Goal: Task Accomplishment & Management: Manage account settings

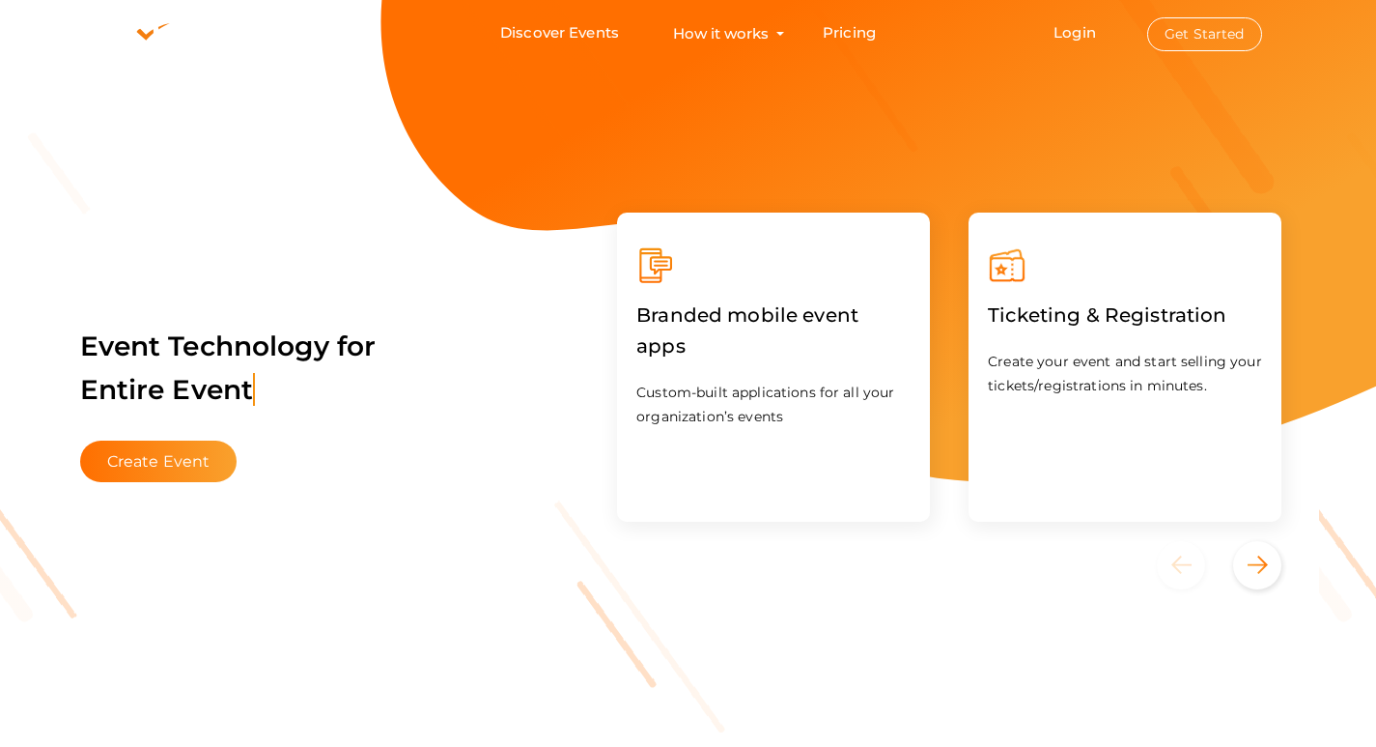
click at [1089, 42] on li "Login Get Started Branded mobile event apps YepDesk Meet Powerful Registration …" at bounding box center [1157, 33] width 285 height 65
click at [1234, 30] on button "Get Started" at bounding box center [1204, 34] width 115 height 34
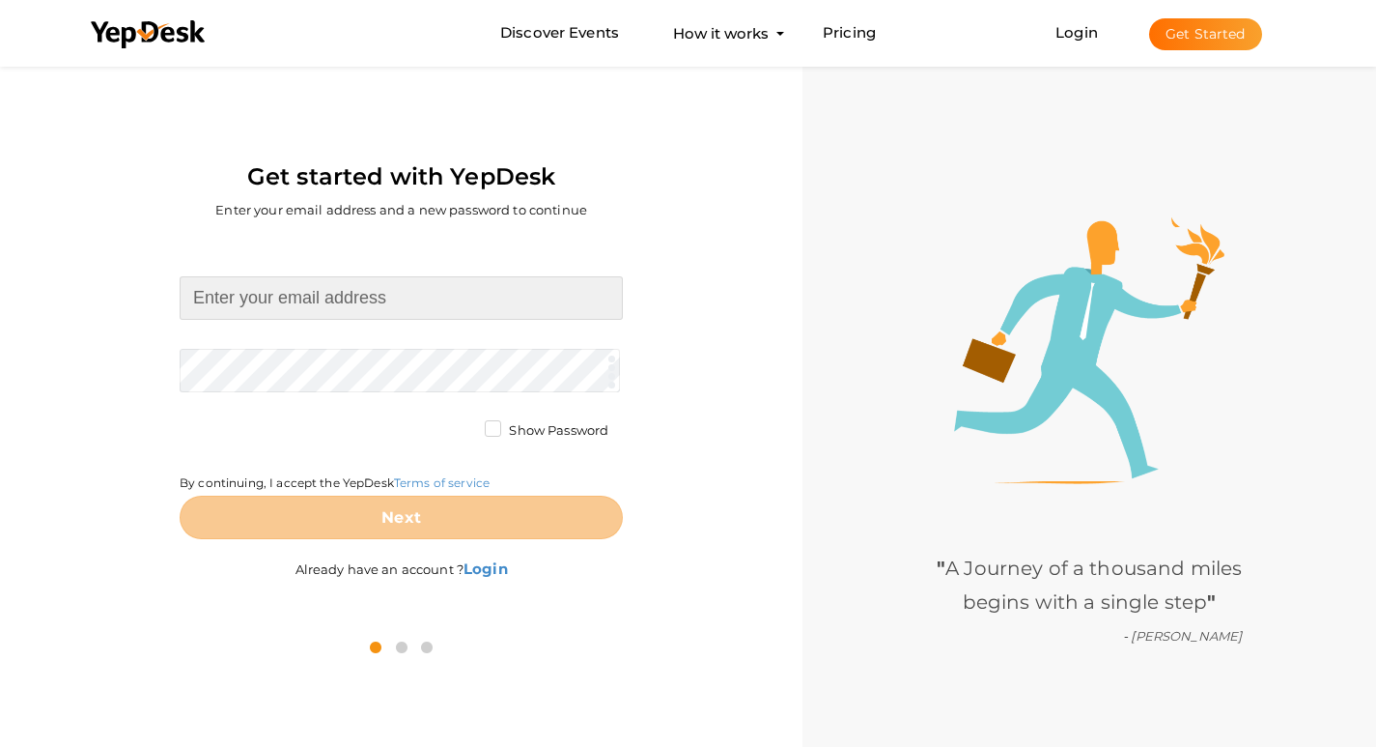
click at [233, 294] on input at bounding box center [401, 297] width 443 height 43
type input "rohanparkkotekar@gmail.com"
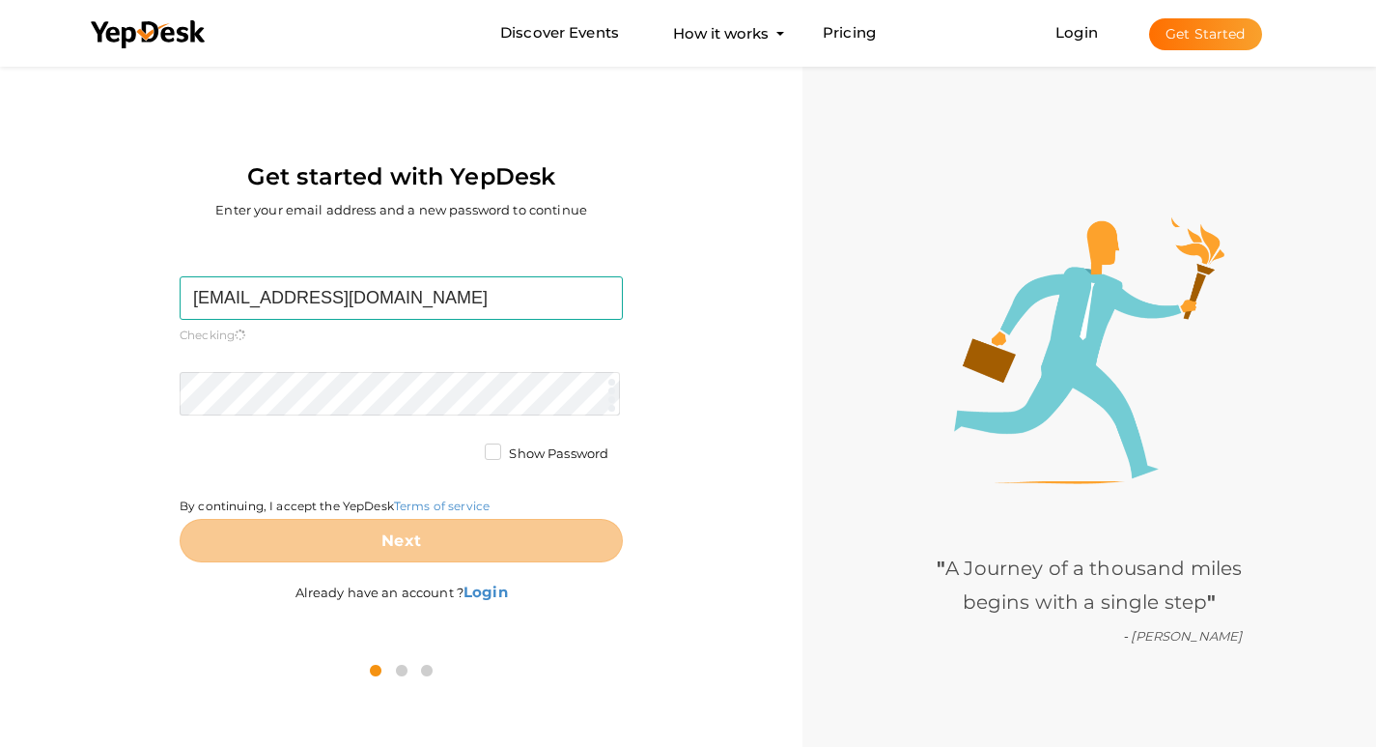
click at [313, 368] on form "rohanparkkotekar@gmail.com Required. Invalid email. Checking You already have a…" at bounding box center [401, 419] width 443 height 286
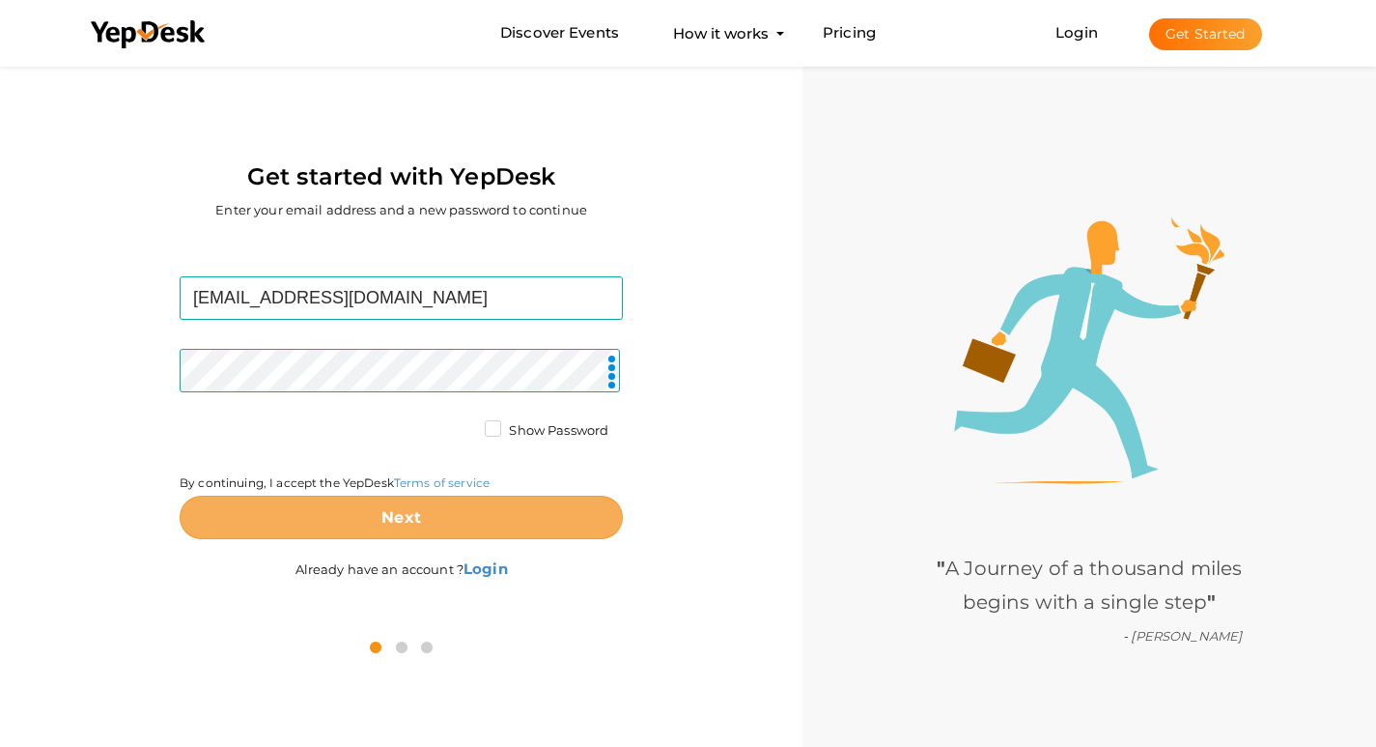
click at [428, 532] on button "Next" at bounding box center [401, 516] width 443 height 43
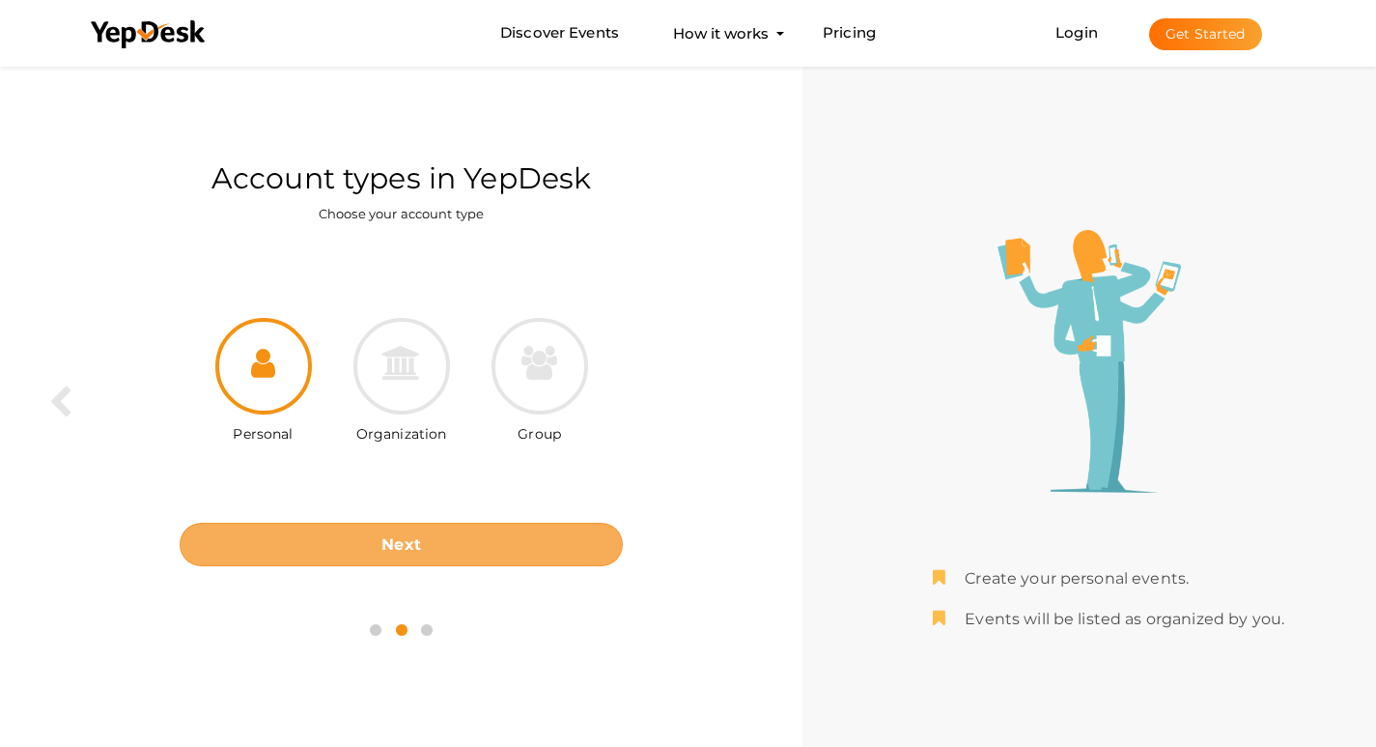
click at [428, 532] on button "Next" at bounding box center [401, 544] width 443 height 43
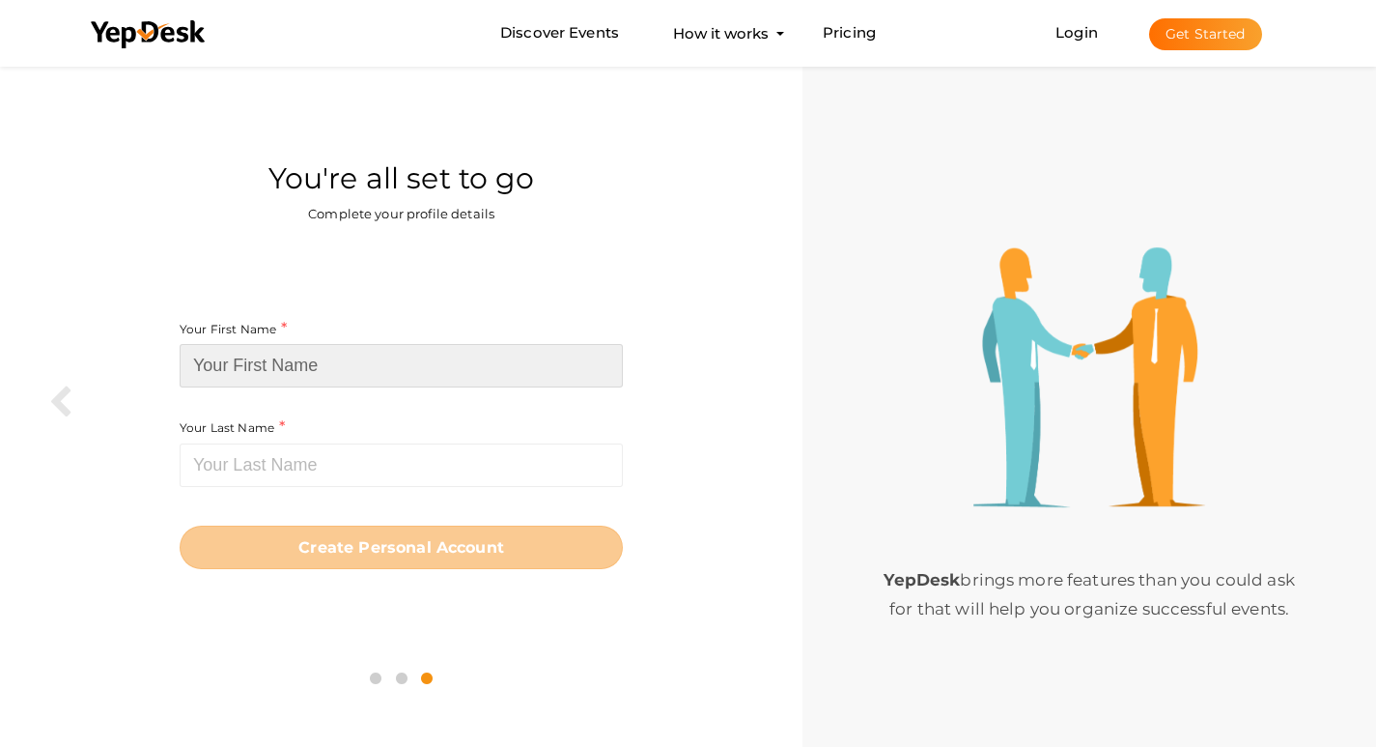
click at [354, 369] on input at bounding box center [401, 365] width 443 height 43
paste input "rohanparkkotekar"
drag, startPoint x: 337, startPoint y: 369, endPoint x: 272, endPoint y: 362, distance: 65.1
click at [272, 362] on input "rohanparkkotekar" at bounding box center [401, 365] width 443 height 43
type input "rohanpark"
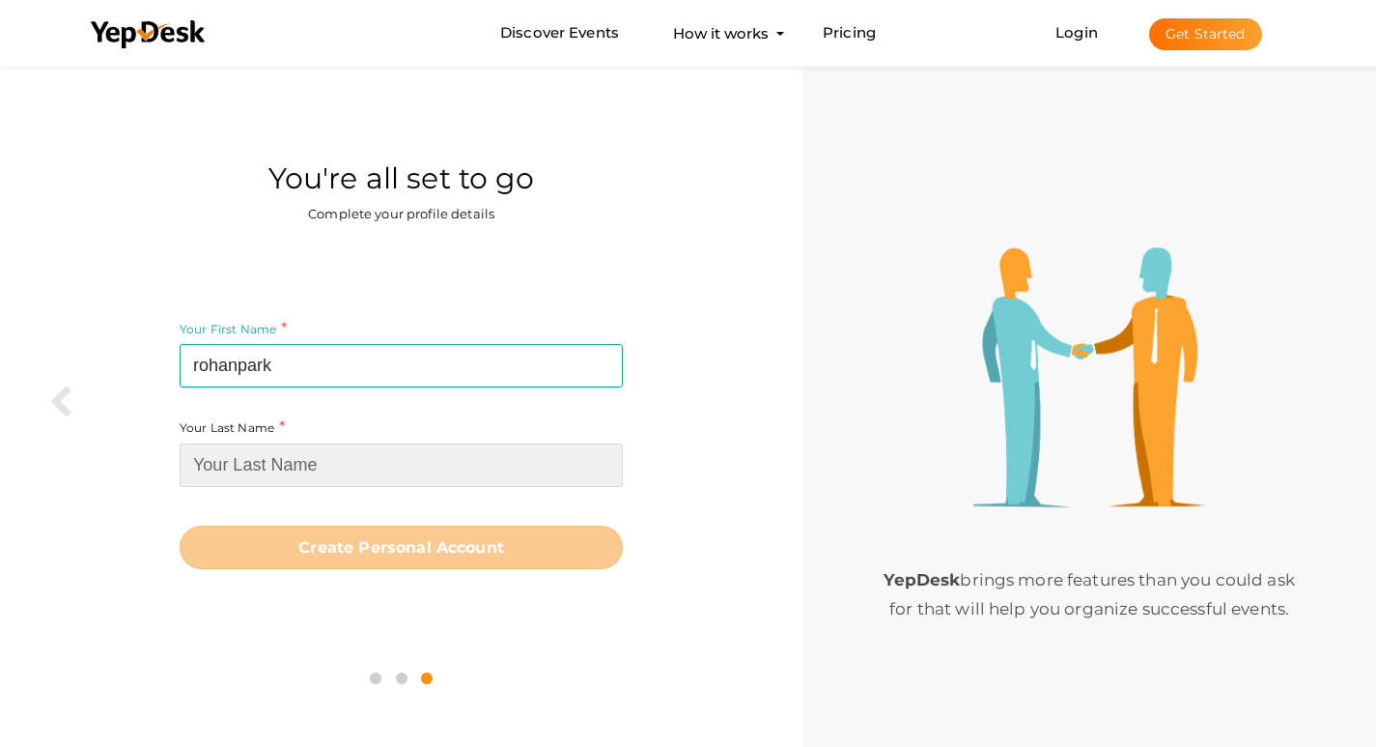
click at [329, 471] on input at bounding box center [401, 464] width 443 height 43
paste input "kotekar"
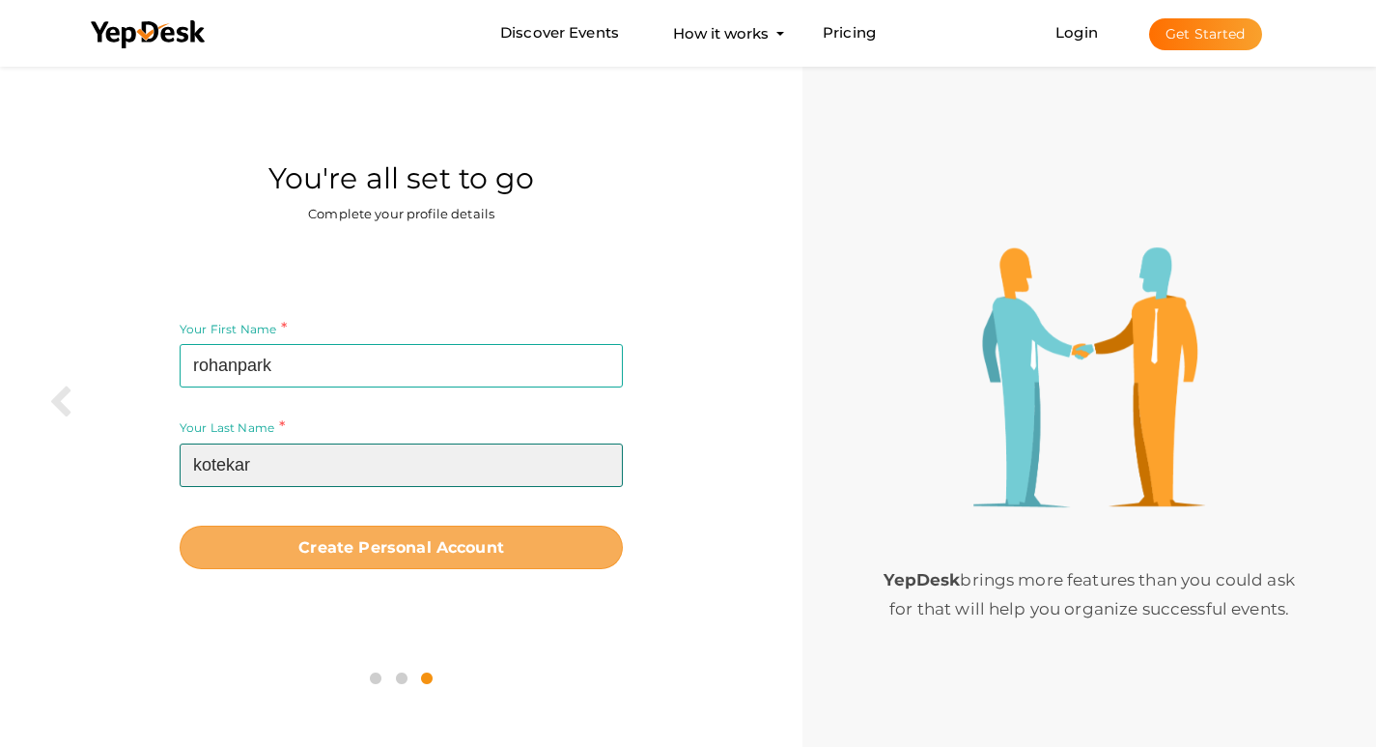
type input "kotekar"
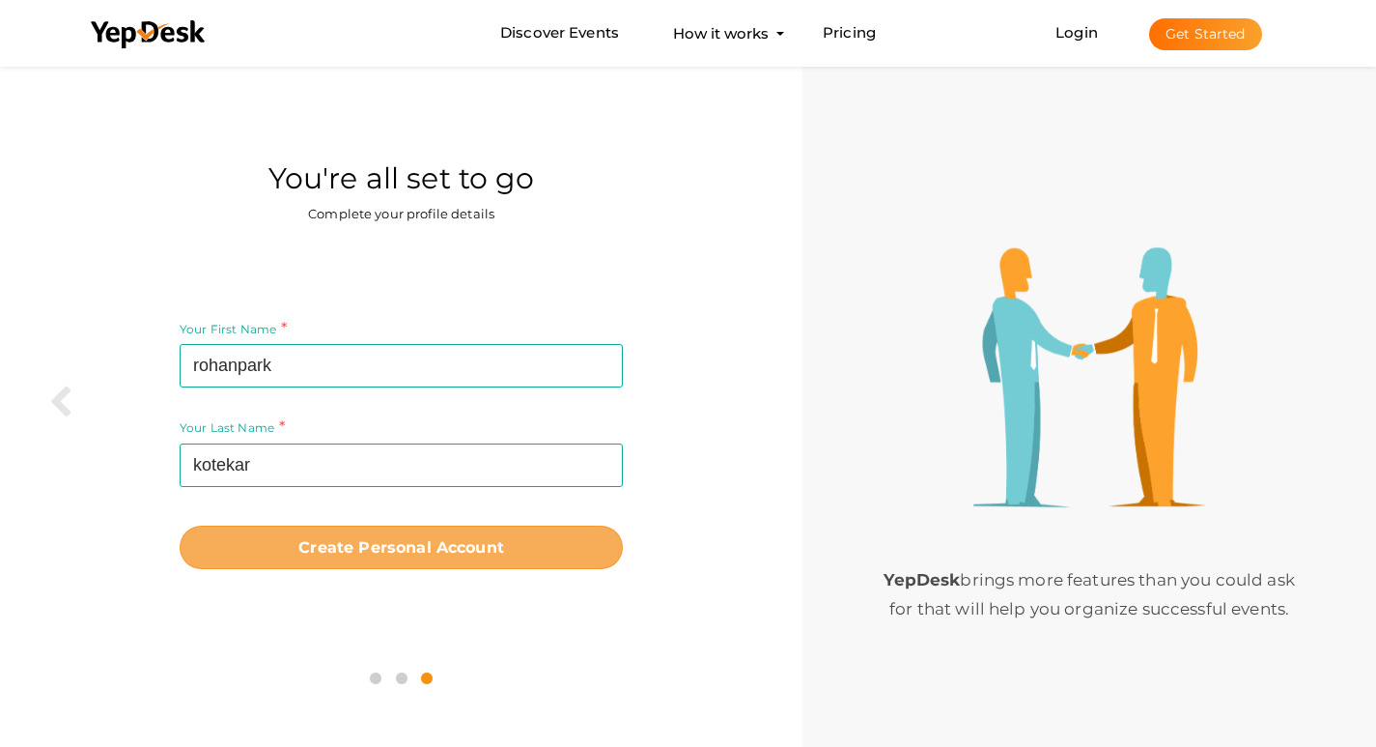
click at [512, 552] on button "Create Personal Account" at bounding box center [401, 546] width 443 height 43
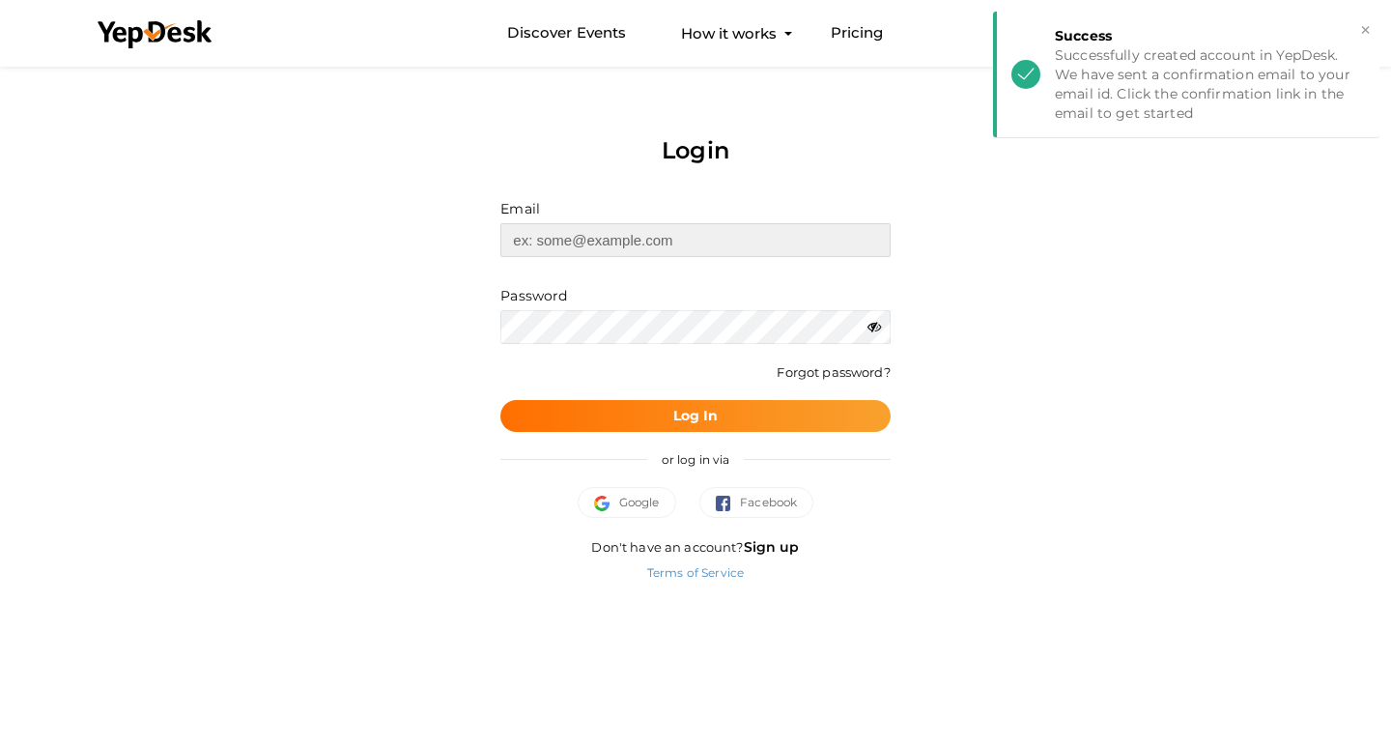
type input "rohanparkkotekar@gmail.com"
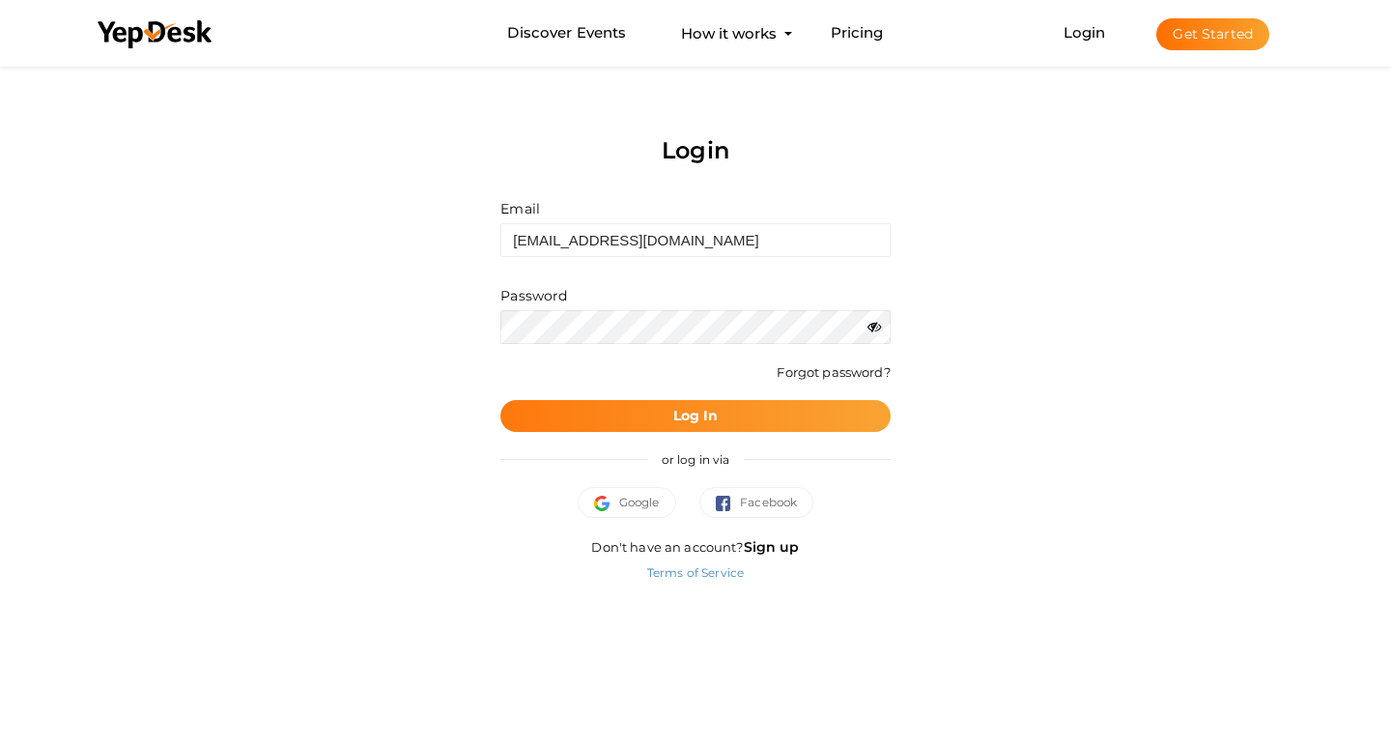
click at [806, 411] on button "Log In" at bounding box center [694, 416] width 389 height 32
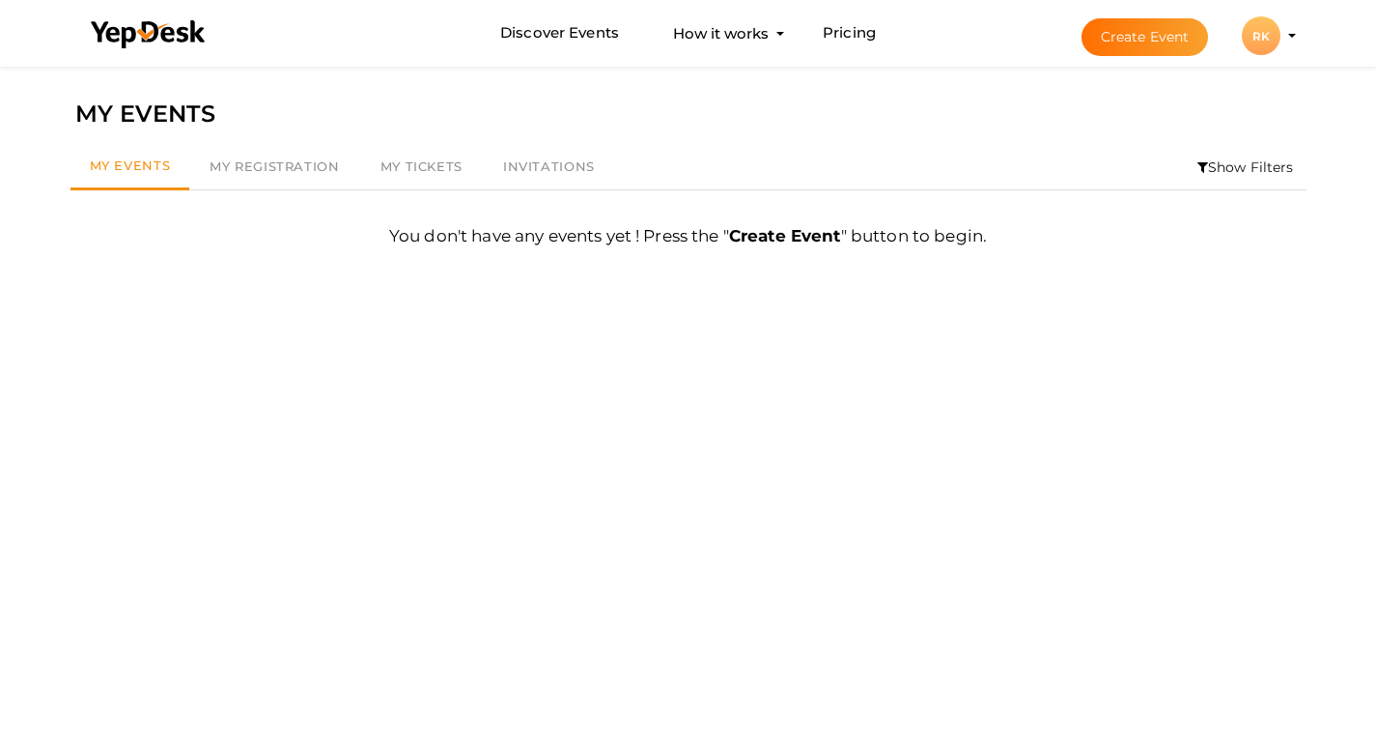
click at [1258, 44] on div "RK" at bounding box center [1261, 35] width 39 height 39
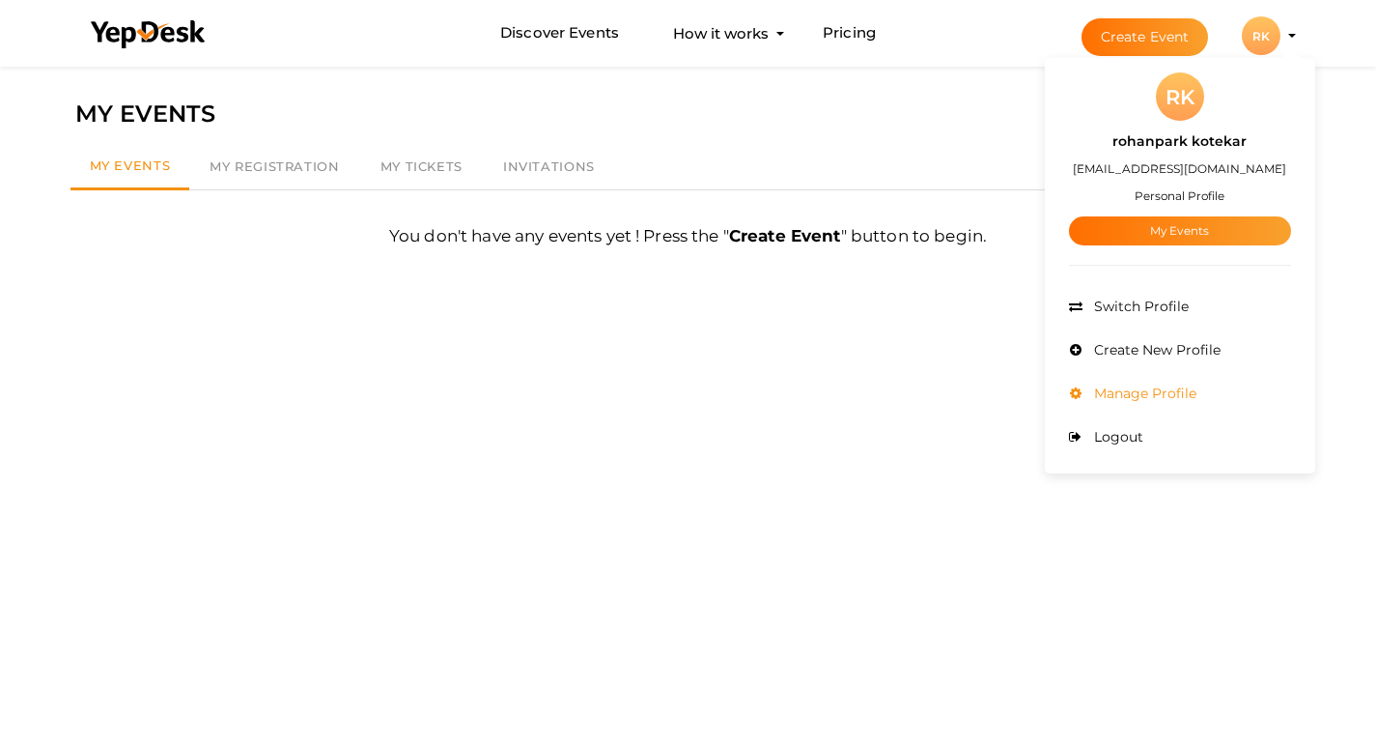
click at [1132, 394] on span "Manage Profile" at bounding box center [1142, 392] width 107 height 17
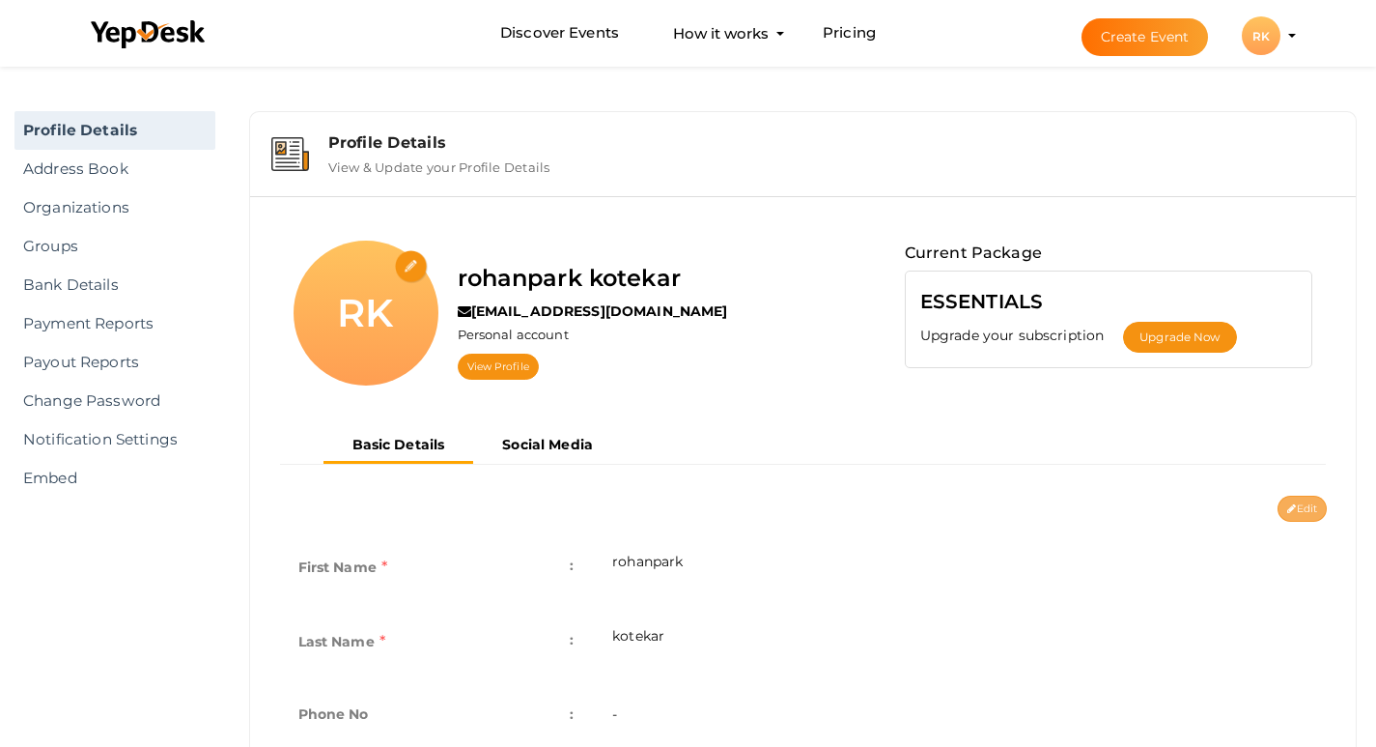
click at [1304, 512] on button "Edit" at bounding box center [1302, 508] width 49 height 26
type input "rohanpark"
type input "kotekar"
type input "rohanpark-kotekar"
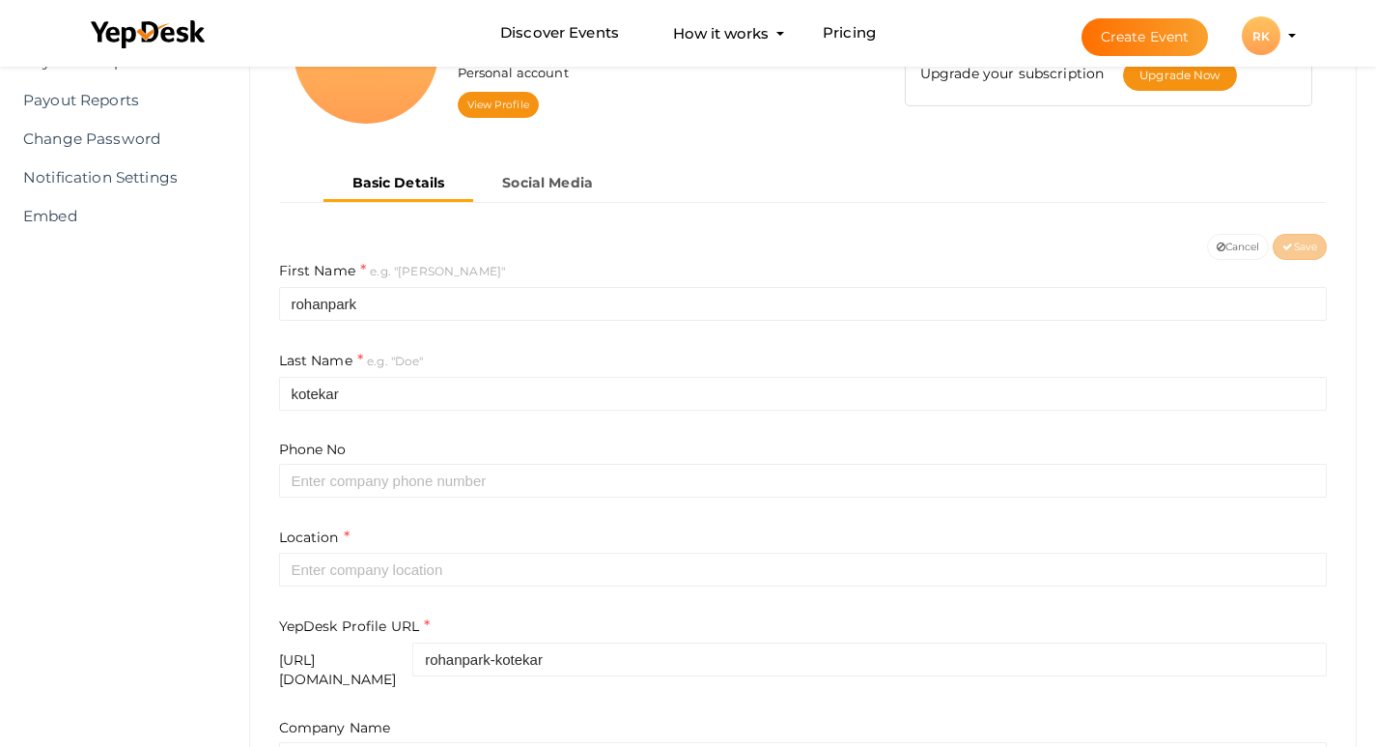
scroll to position [386, 0]
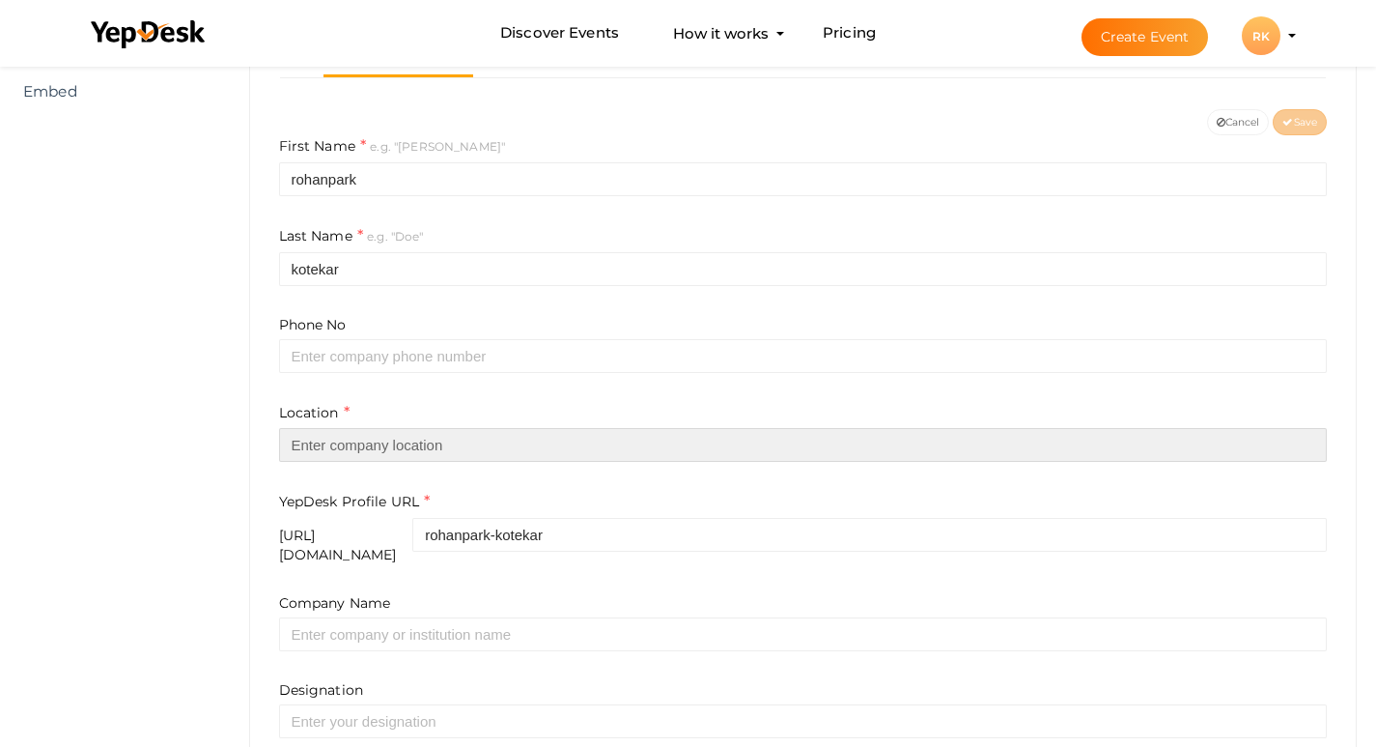
click at [419, 450] on input "text" at bounding box center [803, 445] width 1049 height 34
paste input "Karnatka"
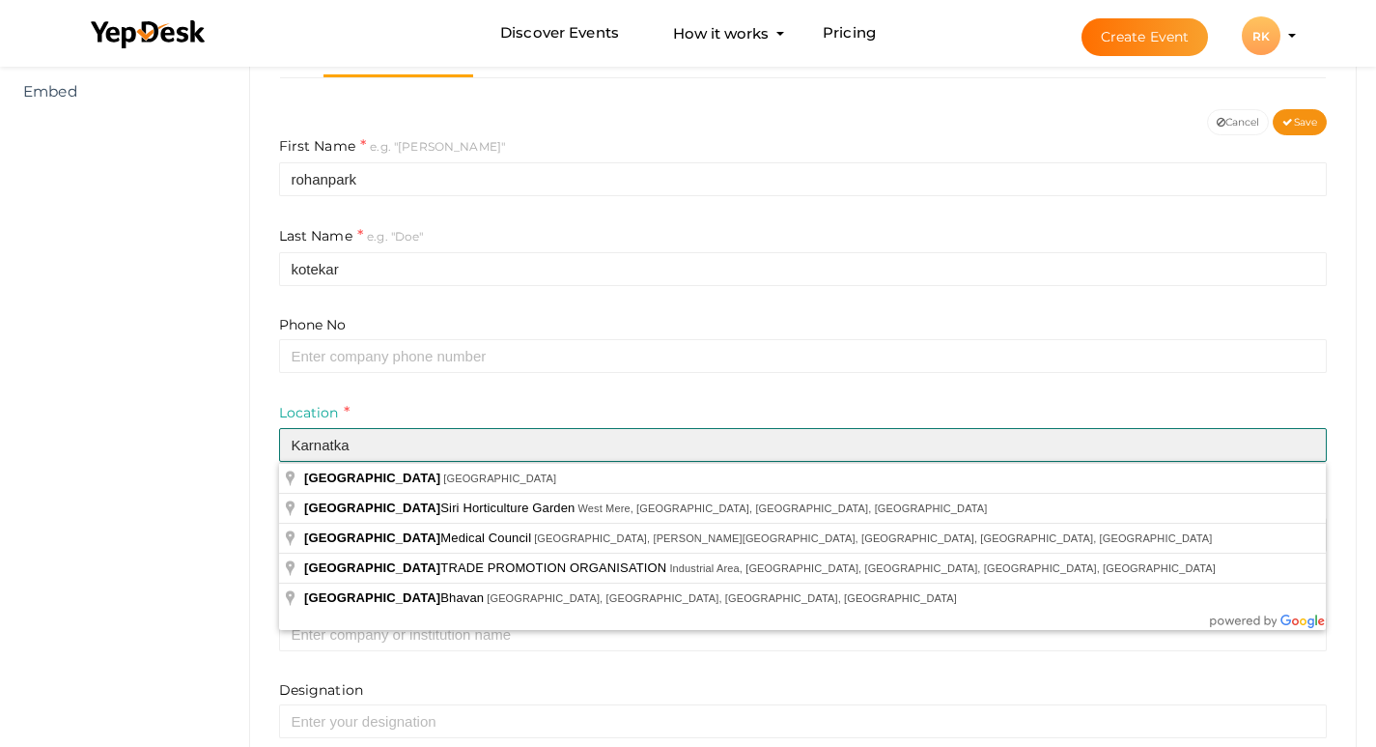
type input "Karnatka"
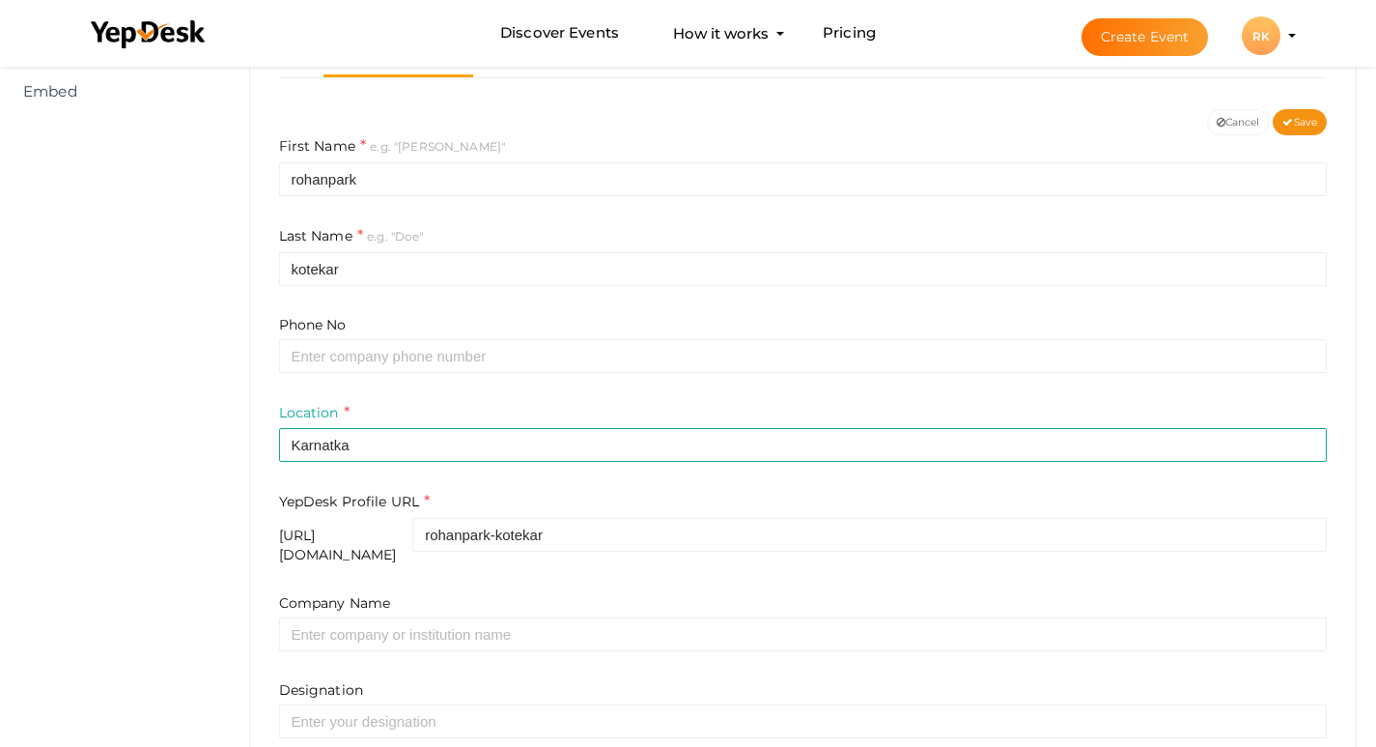
click at [429, 406] on div "Location Karnatka" at bounding box center [803, 432] width 1049 height 61
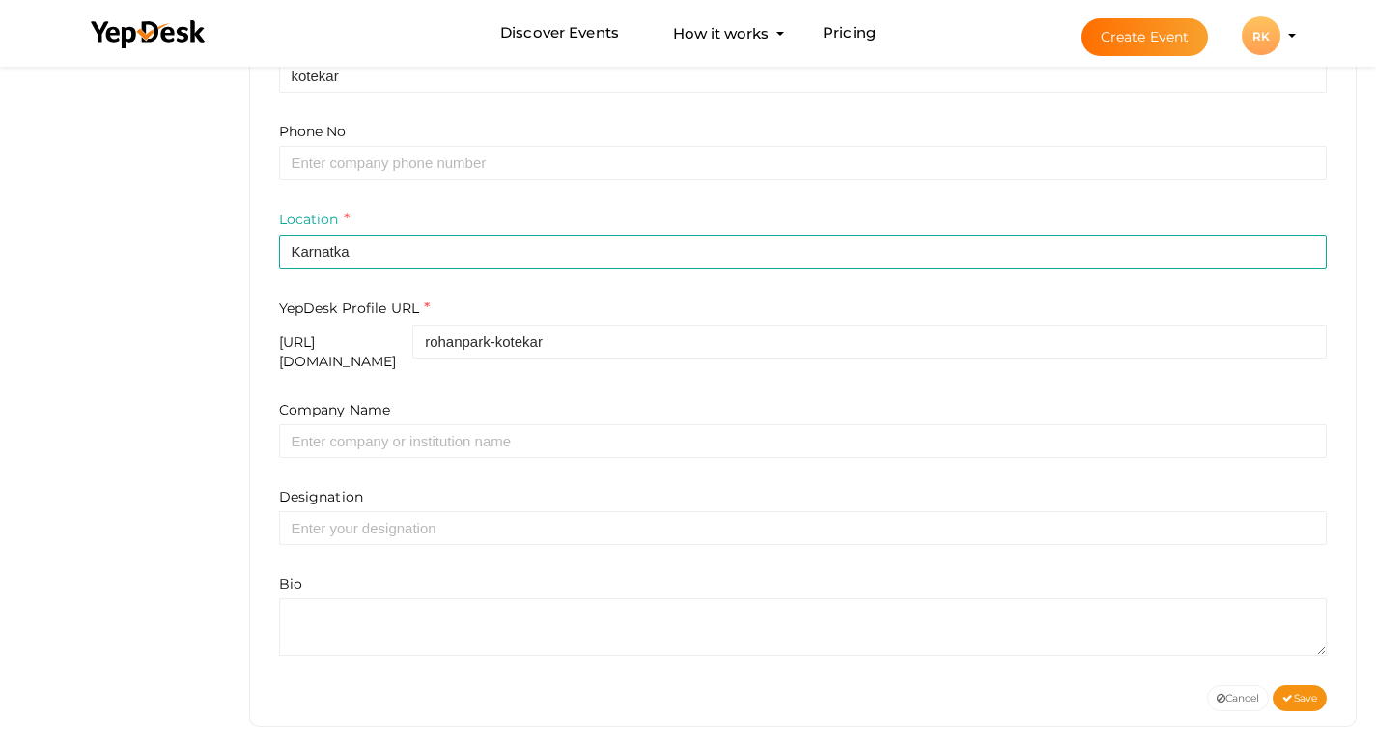
scroll to position [585, 0]
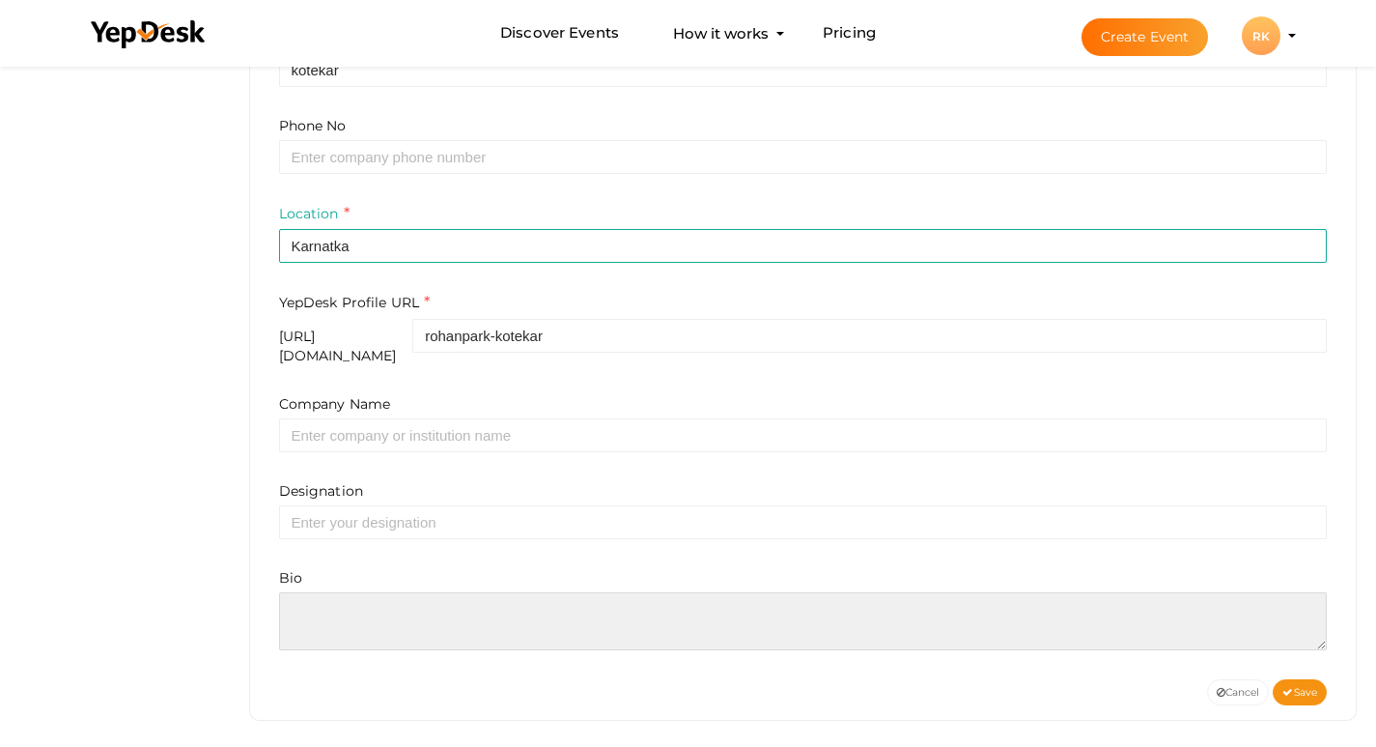
click at [409, 595] on textarea at bounding box center [803, 621] width 1049 height 58
paste textarea "Rohan Park in Kotekar Beeri is a thoughtfully developed residential project in …"
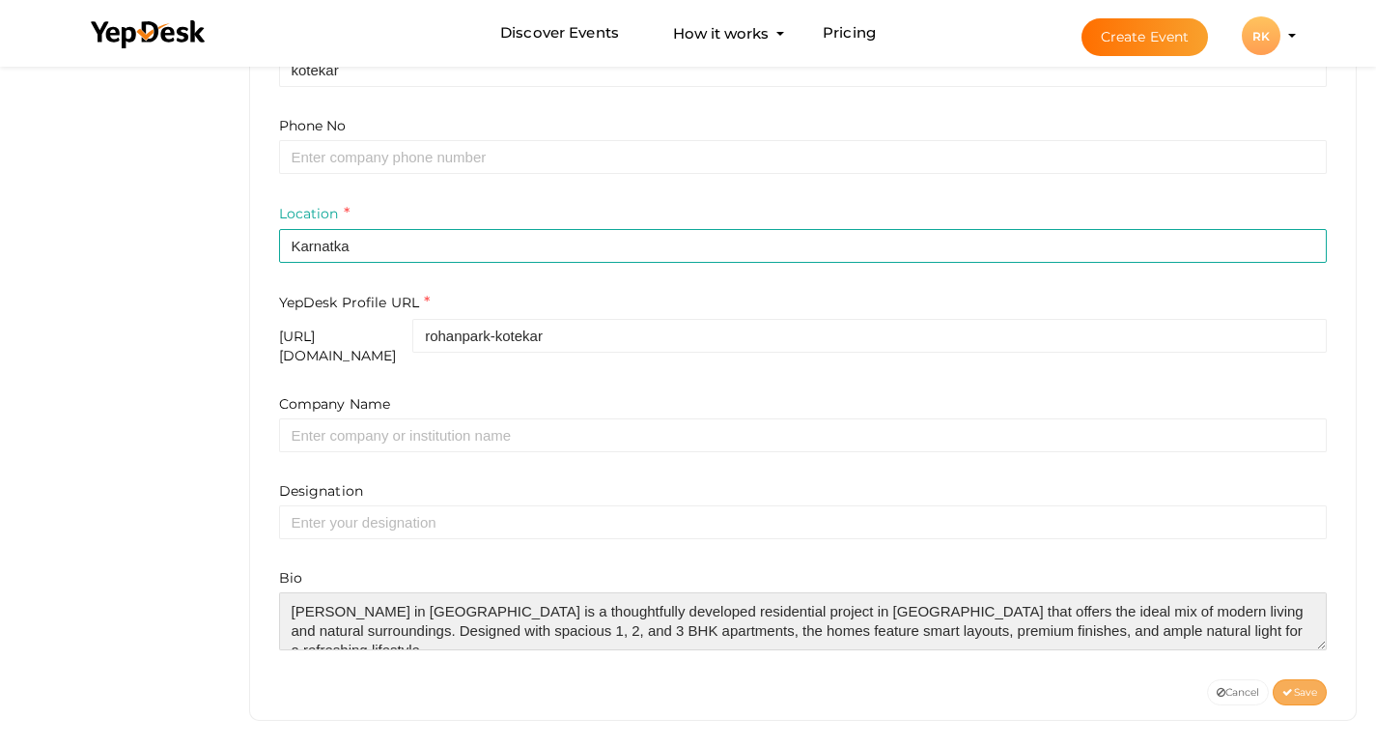
type textarea "Rohan Park in Kotekar Beeri is a thoughtfully developed residential project in …"
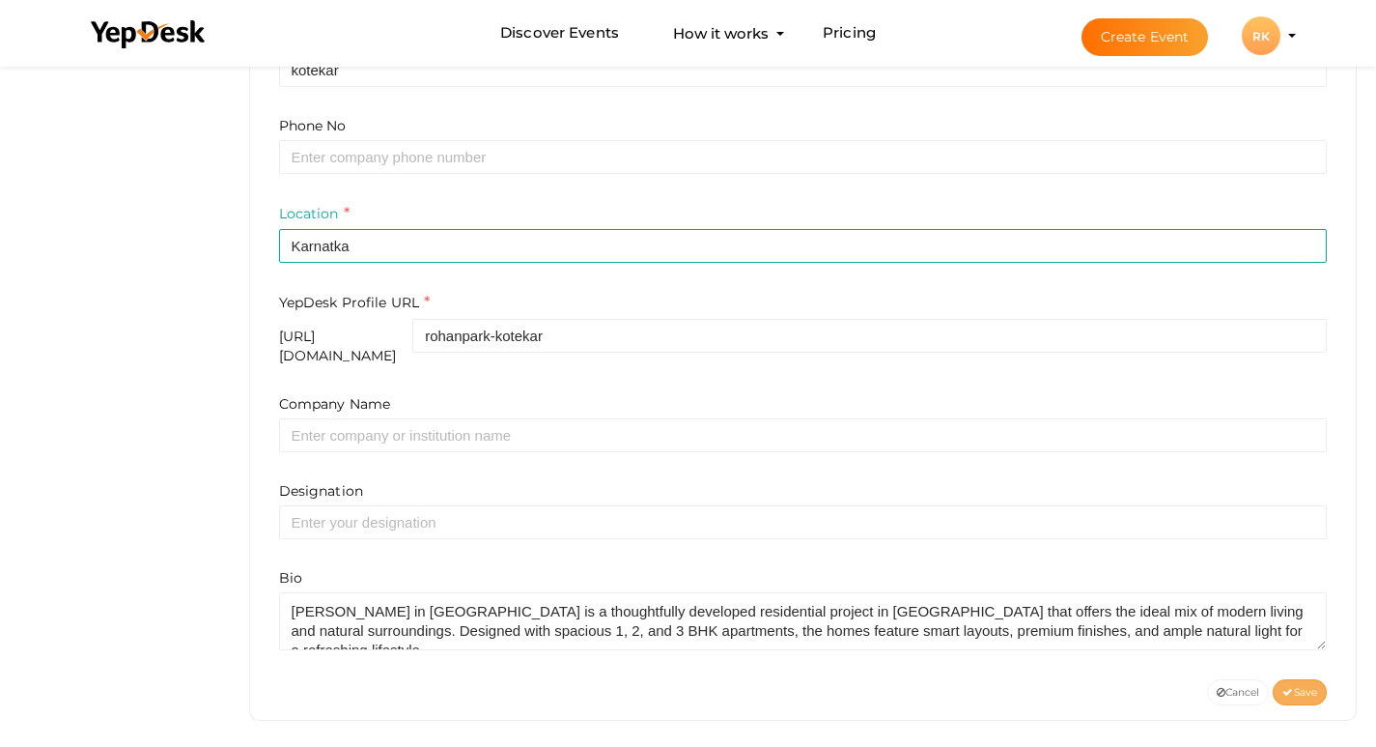
click at [1310, 686] on span "Save" at bounding box center [1300, 692] width 35 height 13
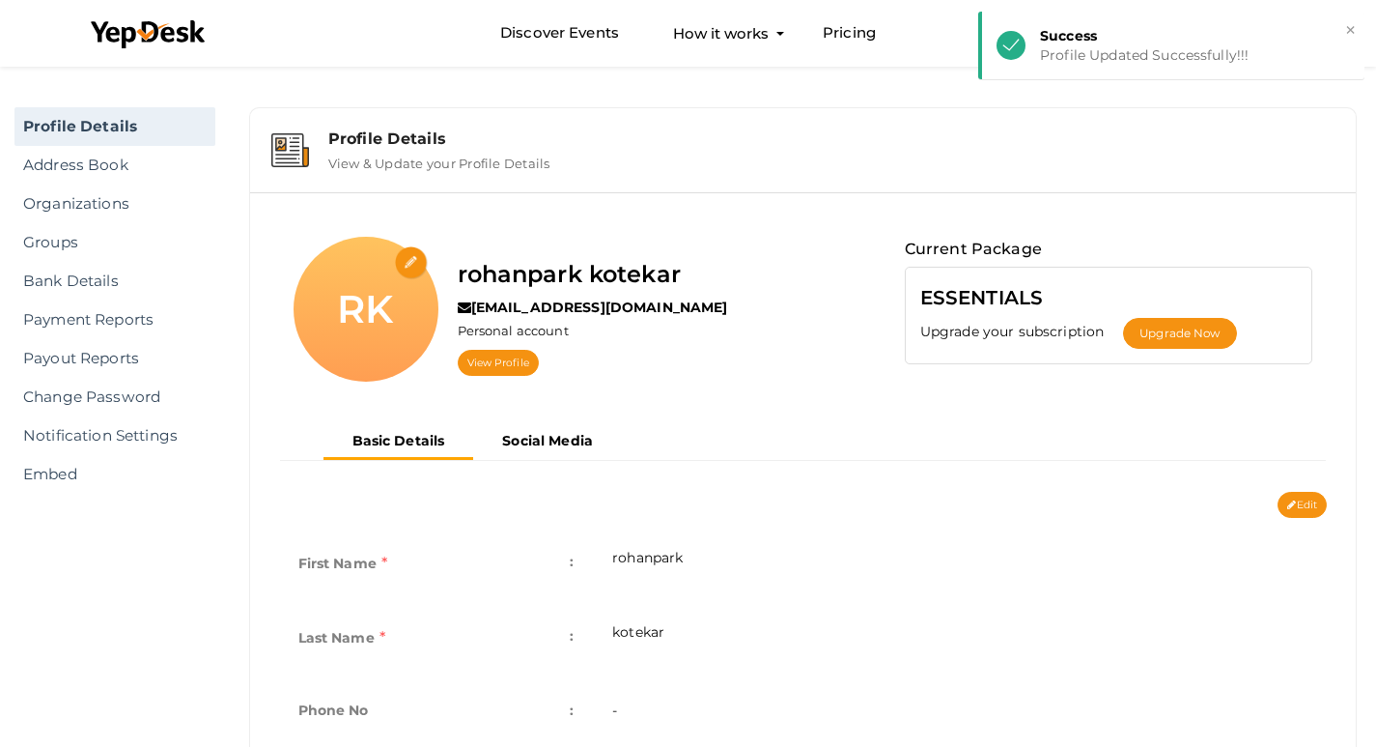
scroll to position [0, 0]
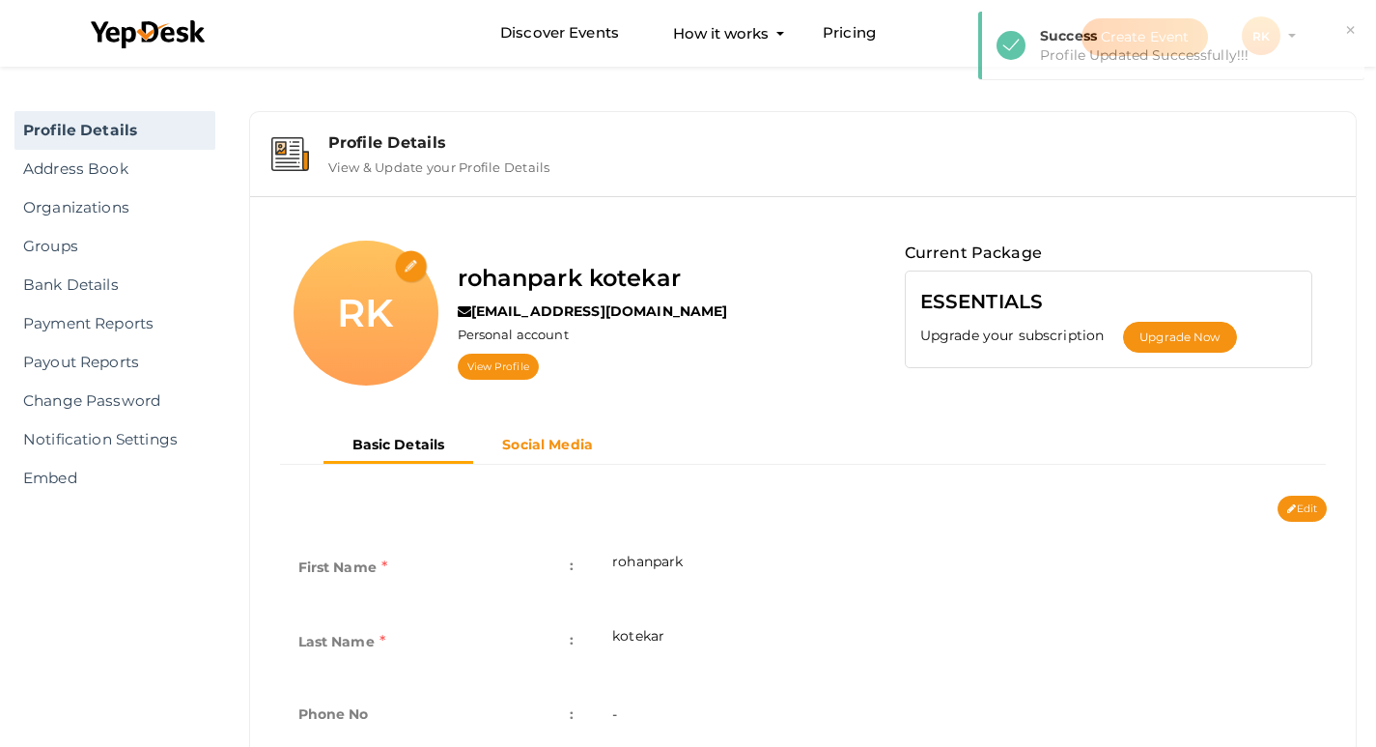
click at [533, 442] on b "Social Media" at bounding box center [547, 444] width 91 height 17
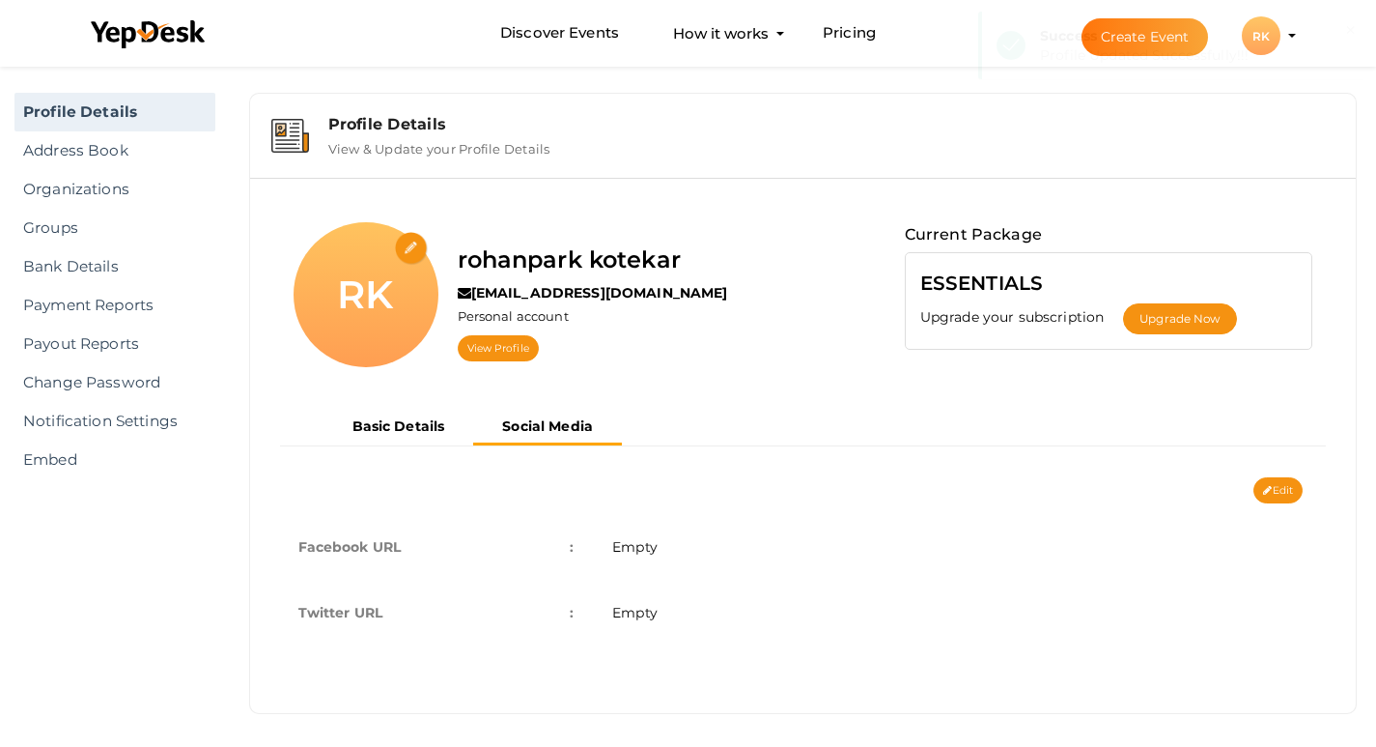
scroll to position [24, 0]
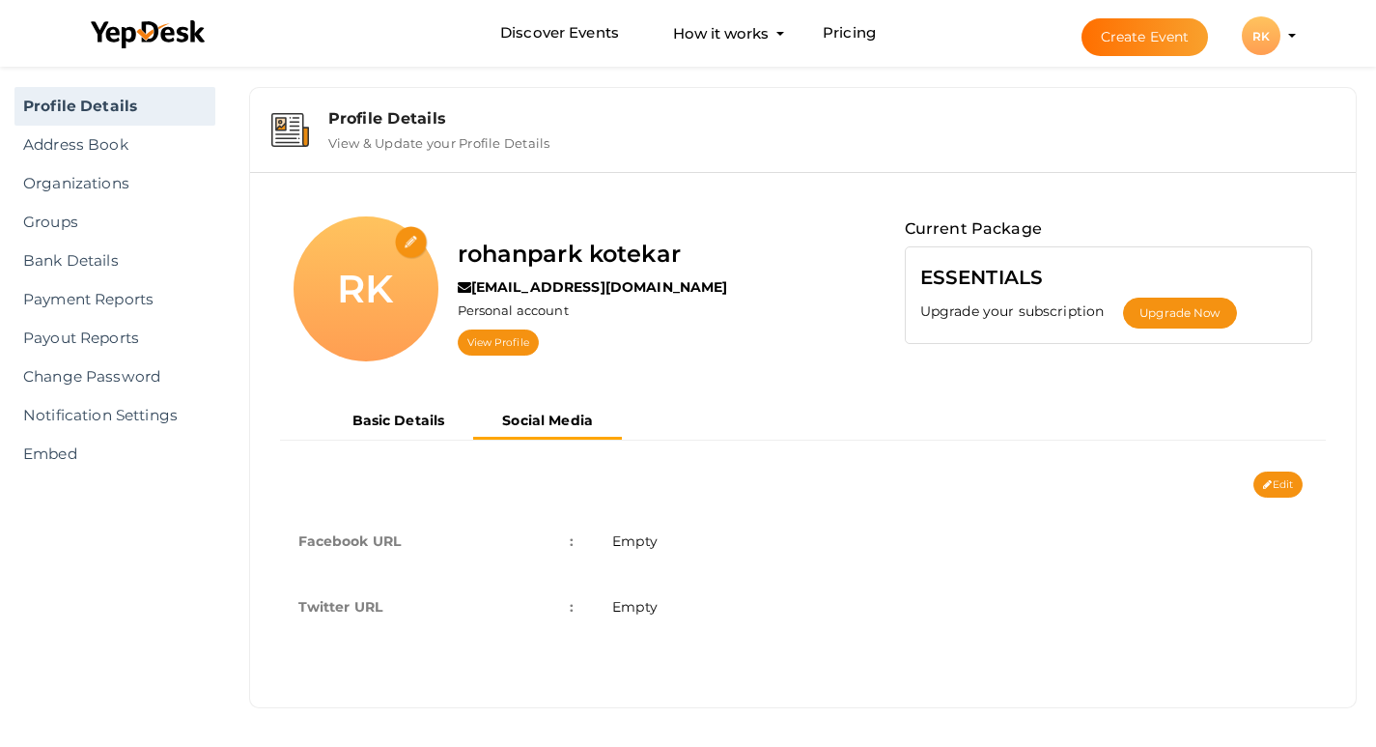
click at [750, 615] on td "Empty" at bounding box center [960, 607] width 734 height 66
click at [1279, 488] on button "Edit" at bounding box center [1278, 484] width 49 height 26
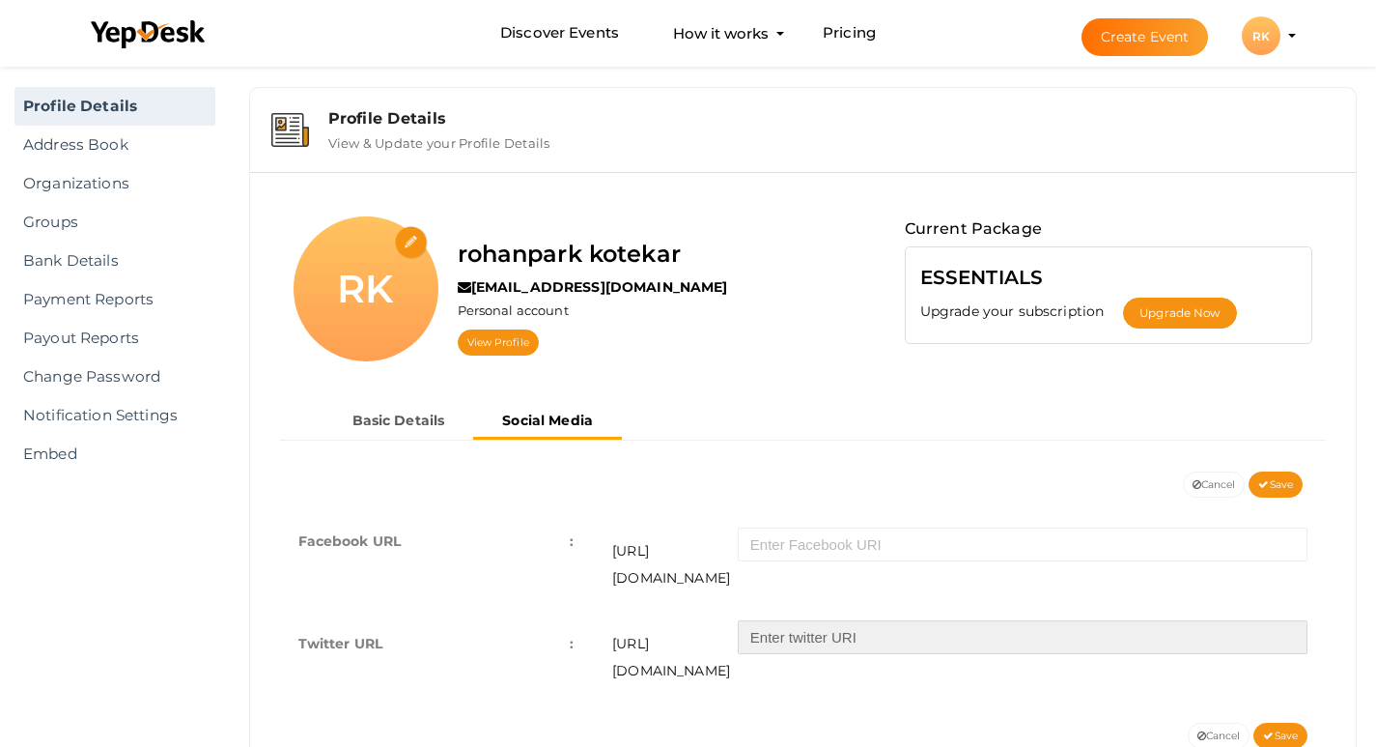
click at [942, 622] on input "text" at bounding box center [1023, 637] width 570 height 34
paste input "https://x.com/RohanparkK"
type input "https://x.com/RohanparkK"
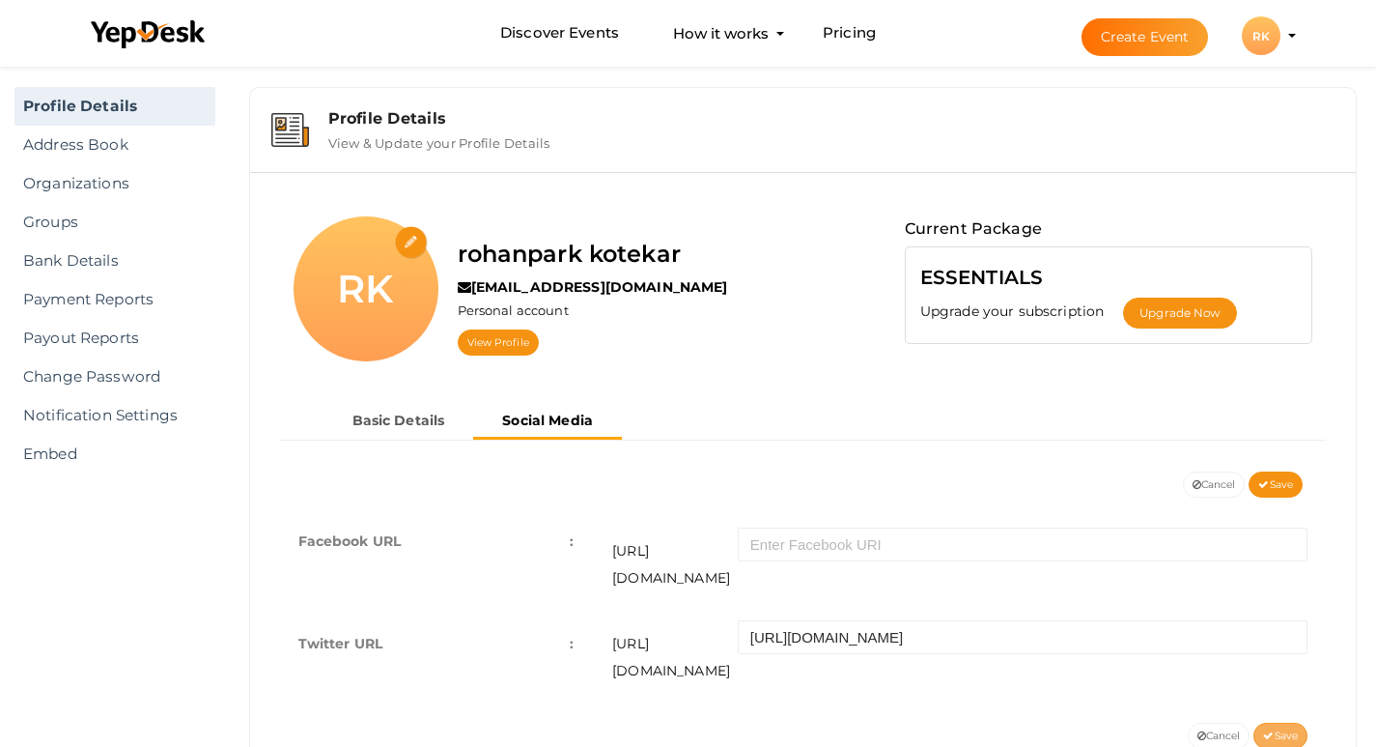
click at [1262, 722] on button "Save" at bounding box center [1281, 735] width 54 height 26
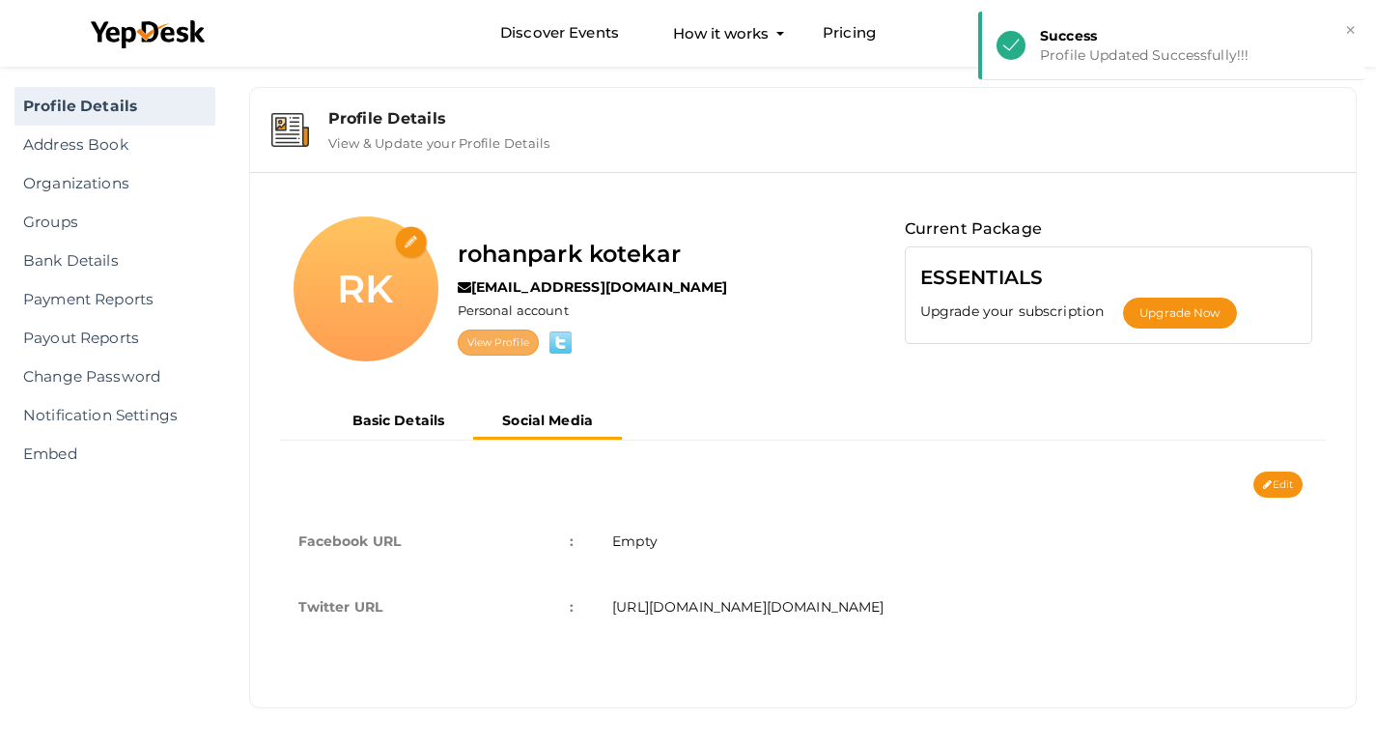
click at [482, 351] on link "View Profile" at bounding box center [498, 342] width 81 height 26
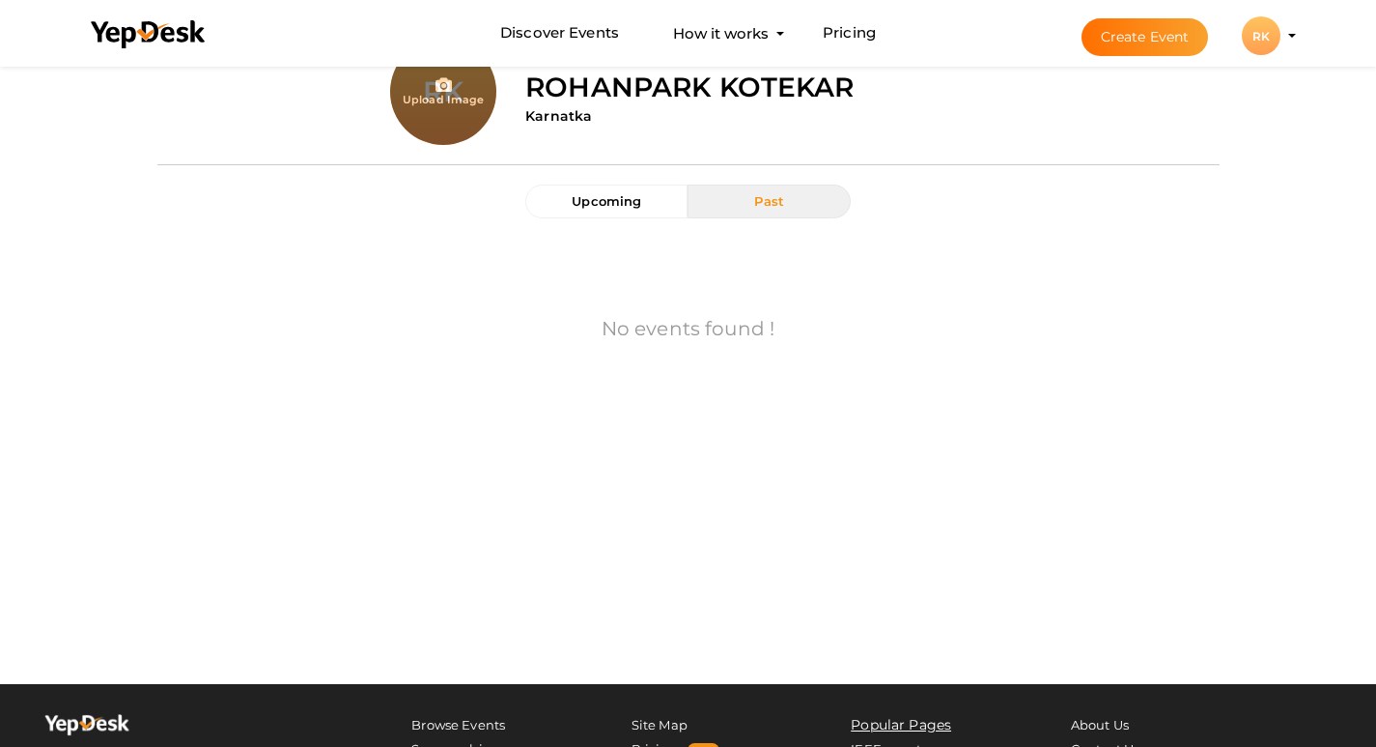
scroll to position [62, 0]
